Goal: Contribute content

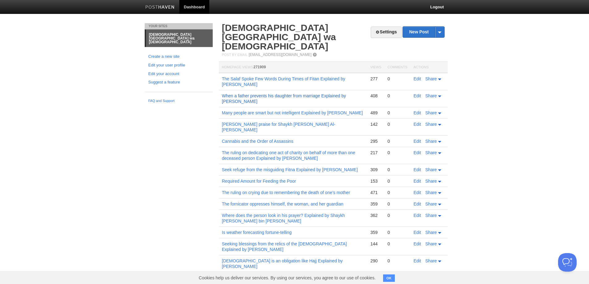
click at [346, 93] on link "When a father prevents his daughter from marriage Explained by [PERSON_NAME]" at bounding box center [284, 98] width 124 height 11
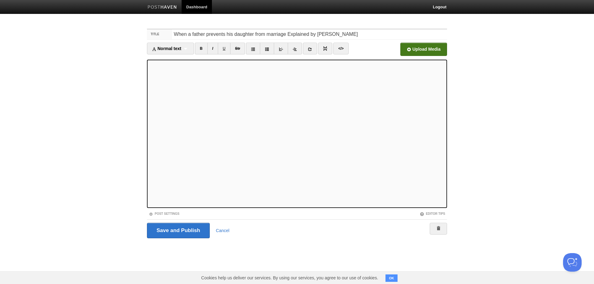
click at [409, 50] on input "file" at bounding box center [237, 51] width 468 height 32
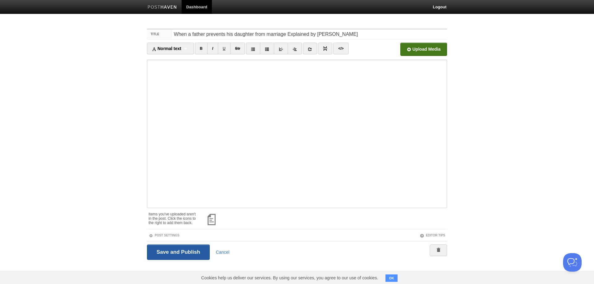
click at [184, 249] on input "Save and Publish" at bounding box center [178, 252] width 63 height 15
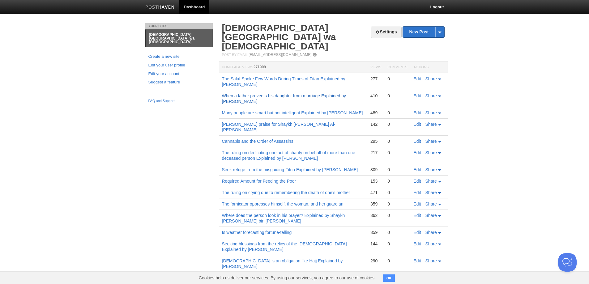
click at [324, 93] on link "When a father prevents his daughter from marriage Explained by [PERSON_NAME]" at bounding box center [284, 98] width 124 height 11
